Goal: Navigation & Orientation: Find specific page/section

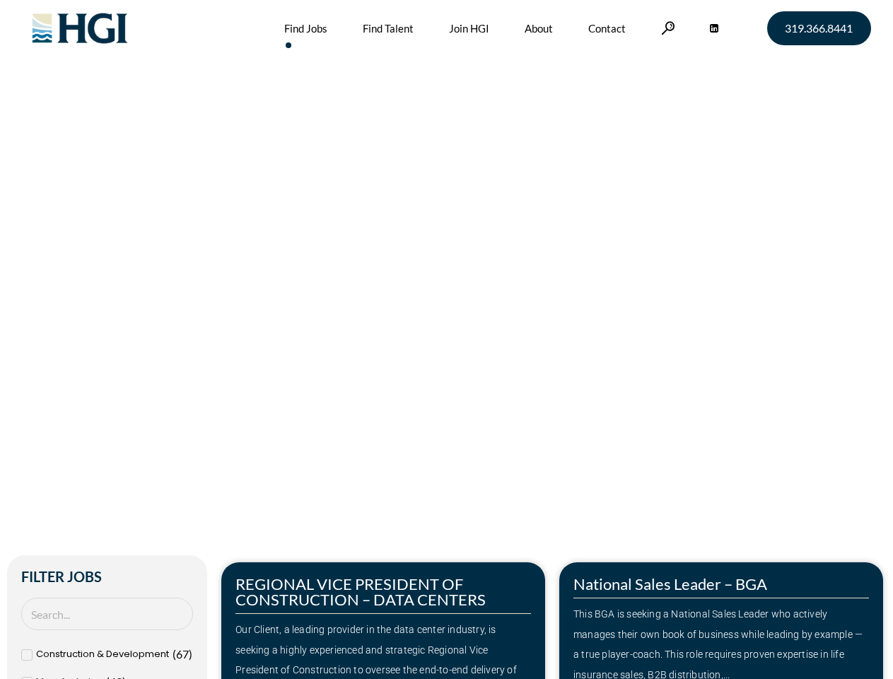
click at [446, 339] on div "Make Your Next Move Home » Jobs" at bounding box center [447, 299] width 806 height 598
click at [666, 28] on link at bounding box center [668, 27] width 14 height 13
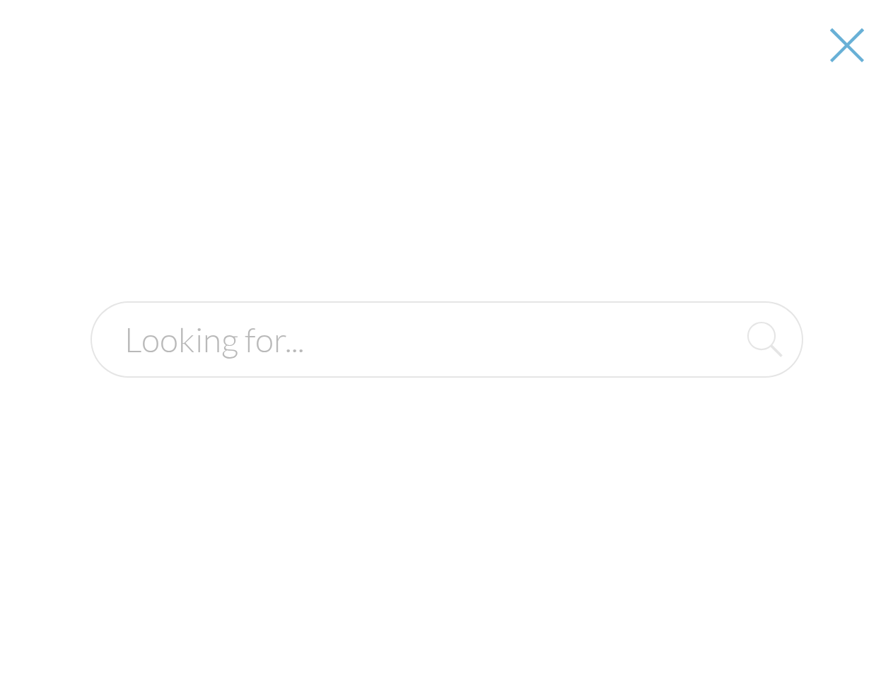
click at [383, 620] on div "Our Client, a leading provider in the data center industry, is seeking a highly…" at bounding box center [384, 660] width 296 height 81
click at [721, 378] on form at bounding box center [447, 339] width 713 height 76
